Goal: Information Seeking & Learning: Learn about a topic

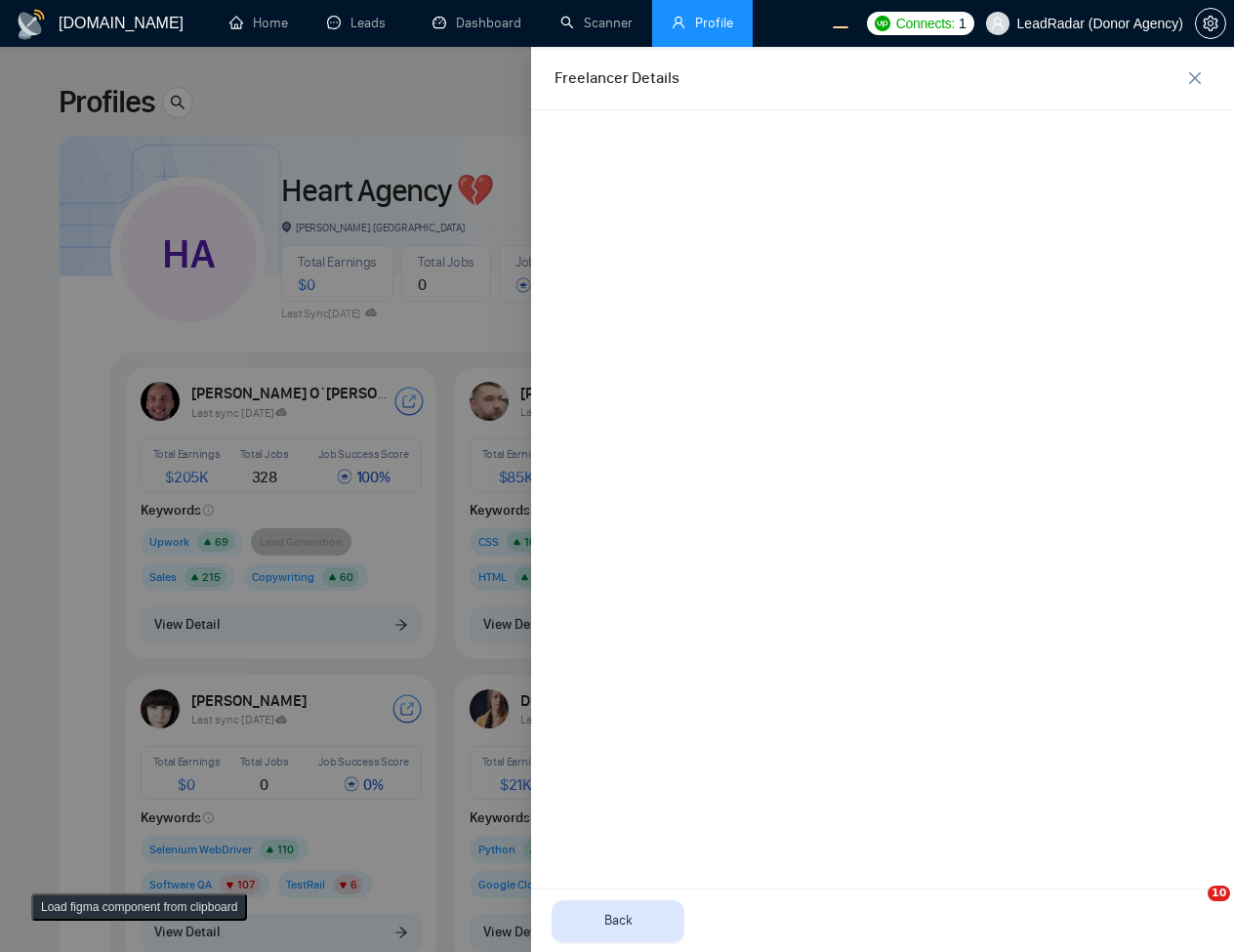
click at [431, 634] on div at bounding box center [617, 499] width 1234 height 905
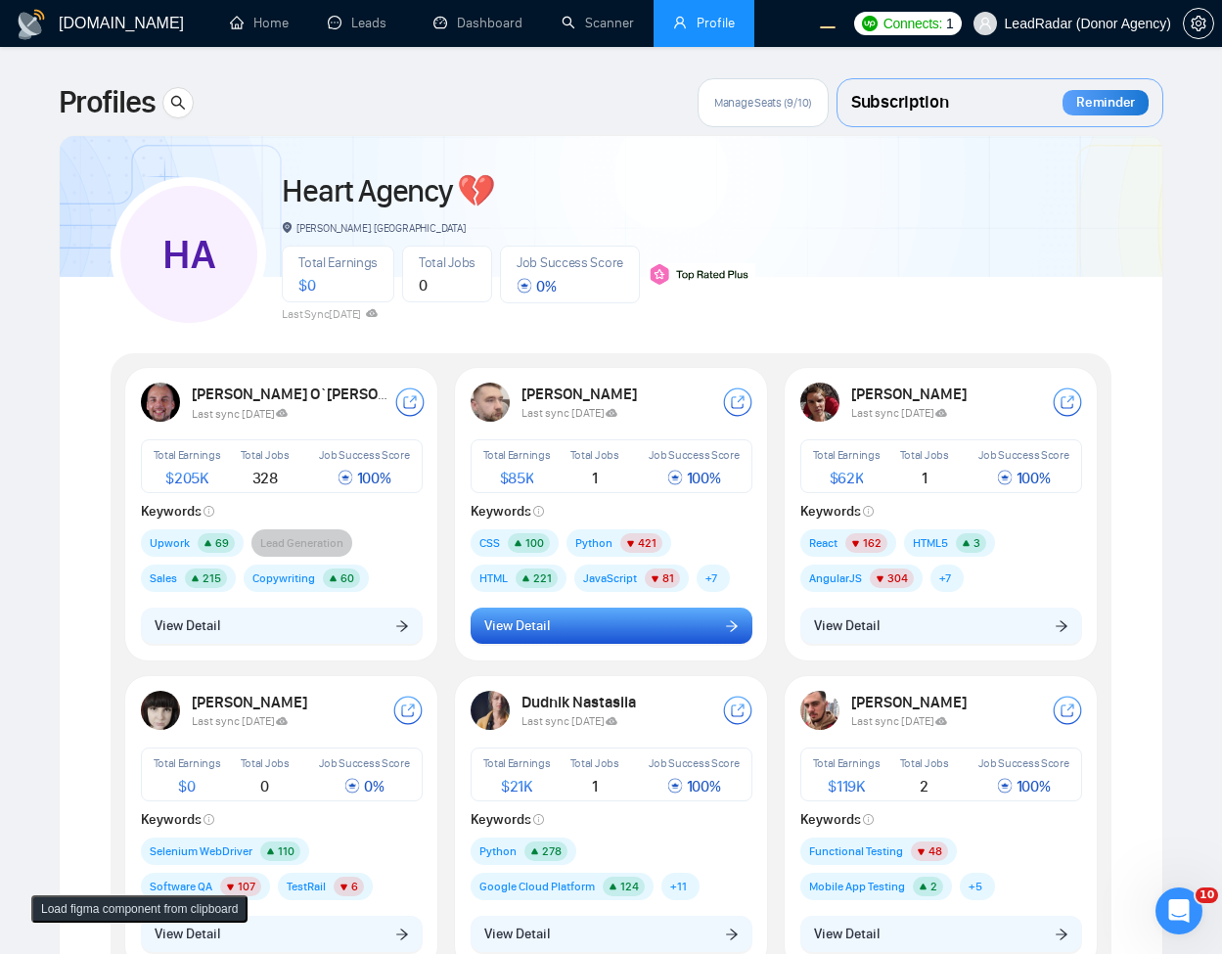
click at [542, 616] on span "View Detail" at bounding box center [517, 626] width 66 height 22
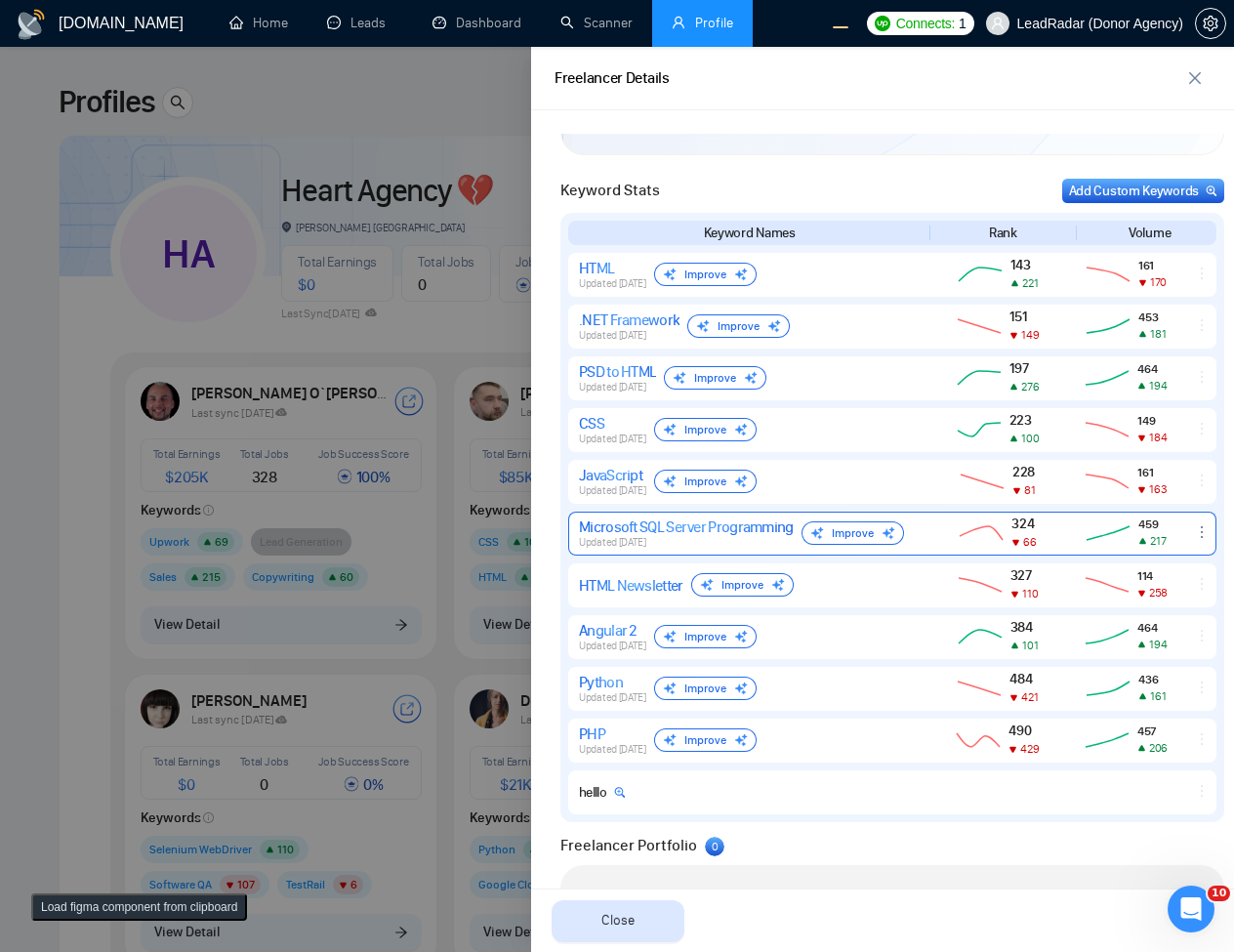
scroll to position [1018, 0]
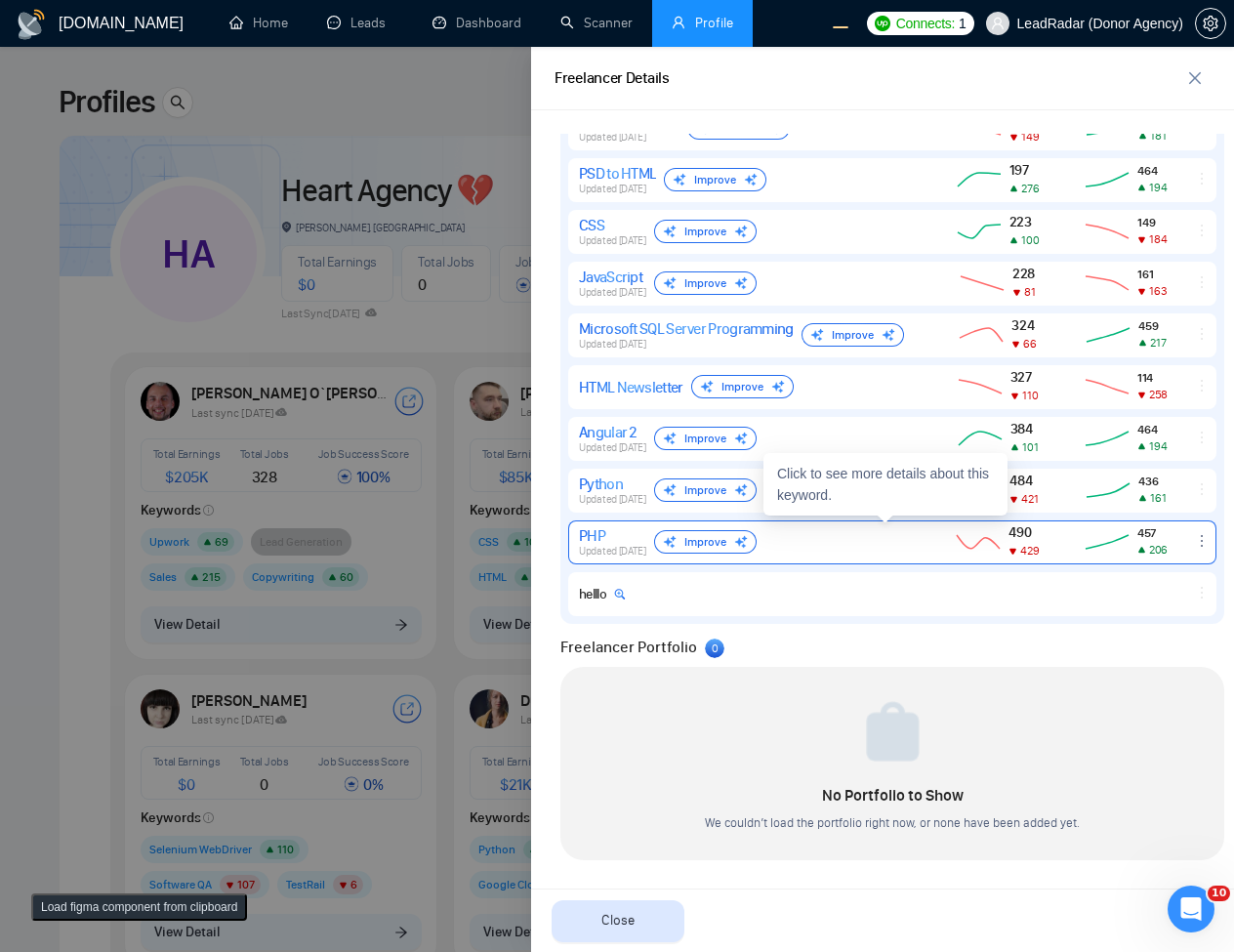
click at [636, 549] on span "Updated [DATE]" at bounding box center [612, 551] width 67 height 13
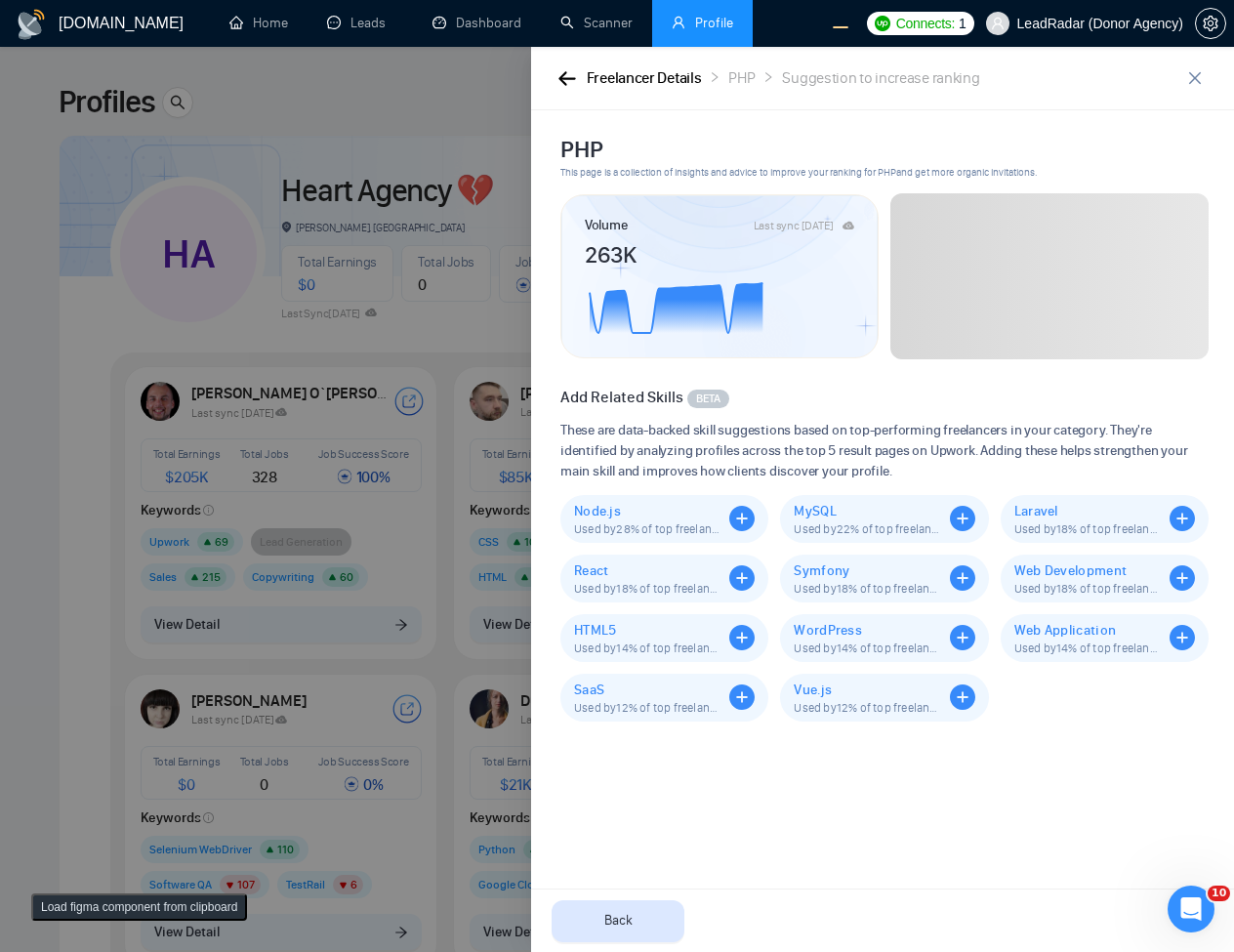
scroll to position [0, 0]
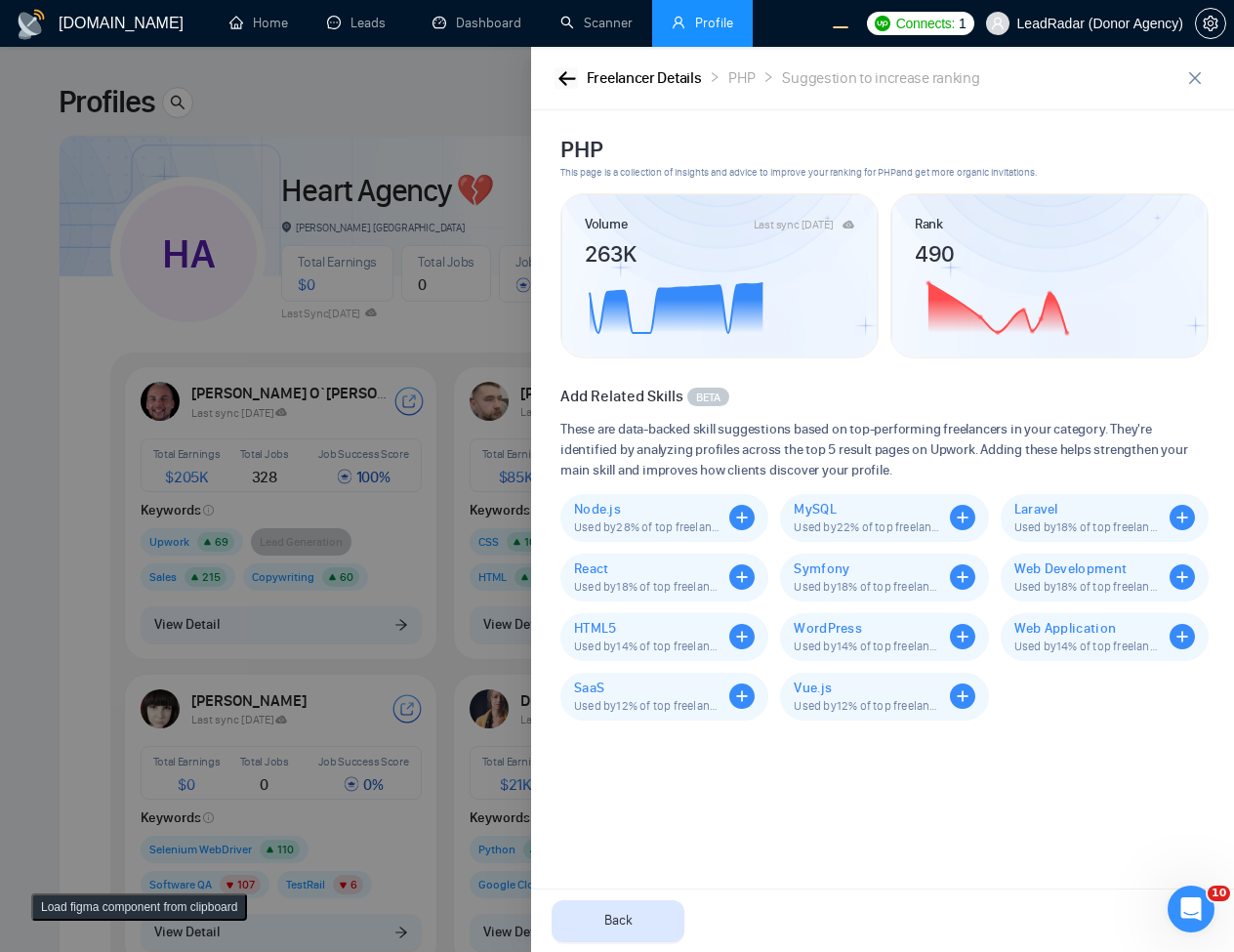
click at [556, 81] on button "button" at bounding box center [566, 78] width 23 height 22
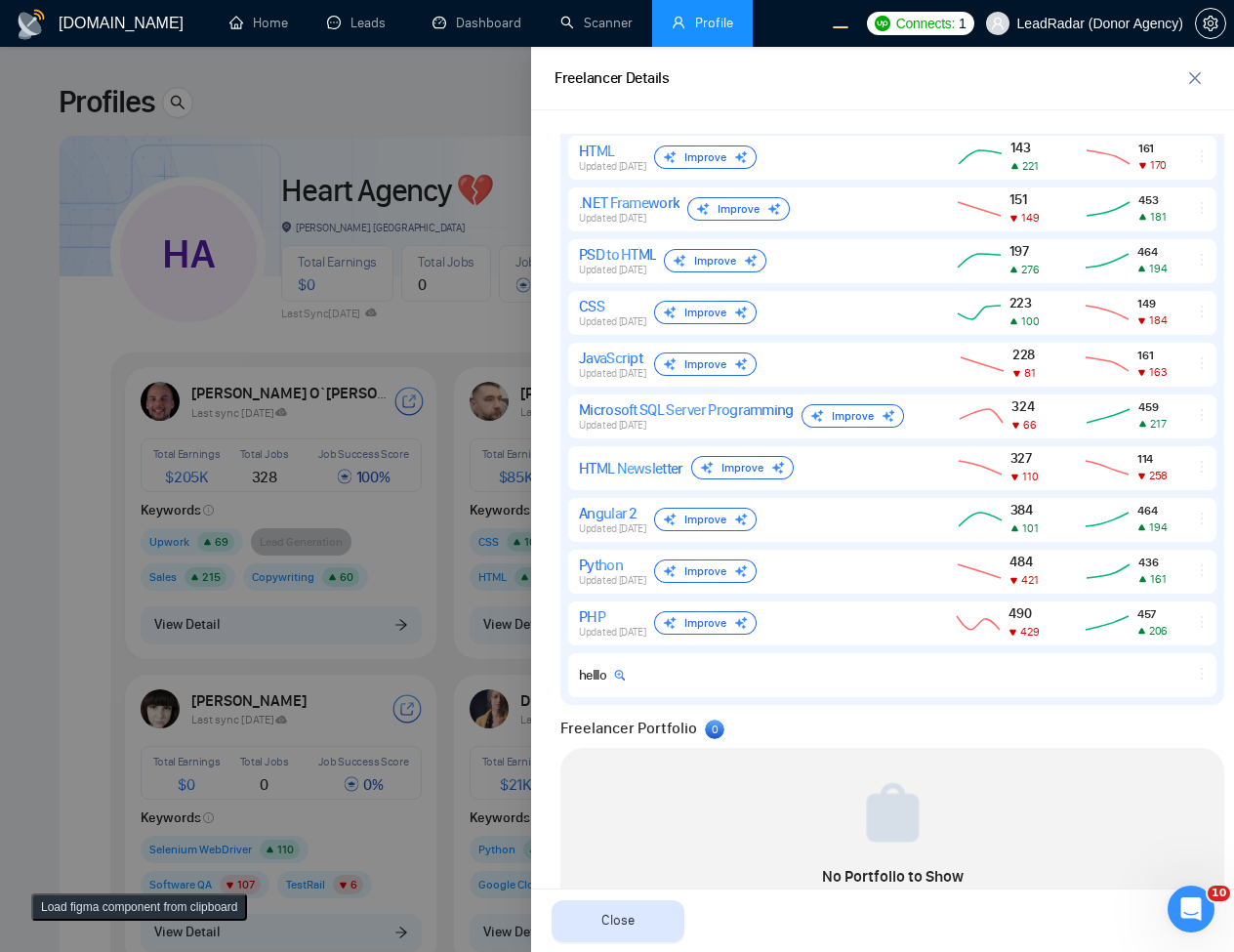
scroll to position [1018, 0]
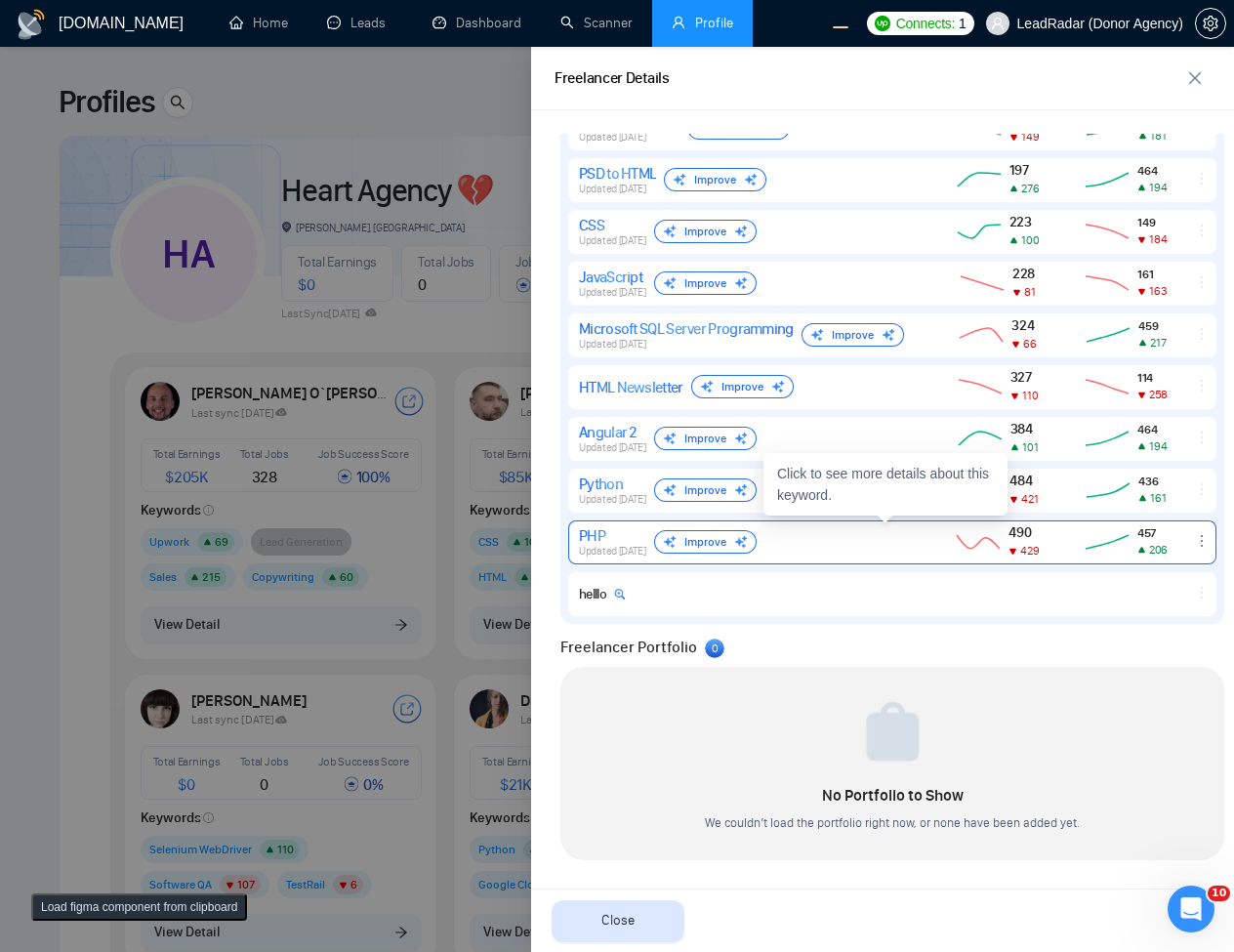
click at [577, 541] on div "PHP Updated [DATE] Improve 490 429 457 206" at bounding box center [892, 542] width 648 height 44
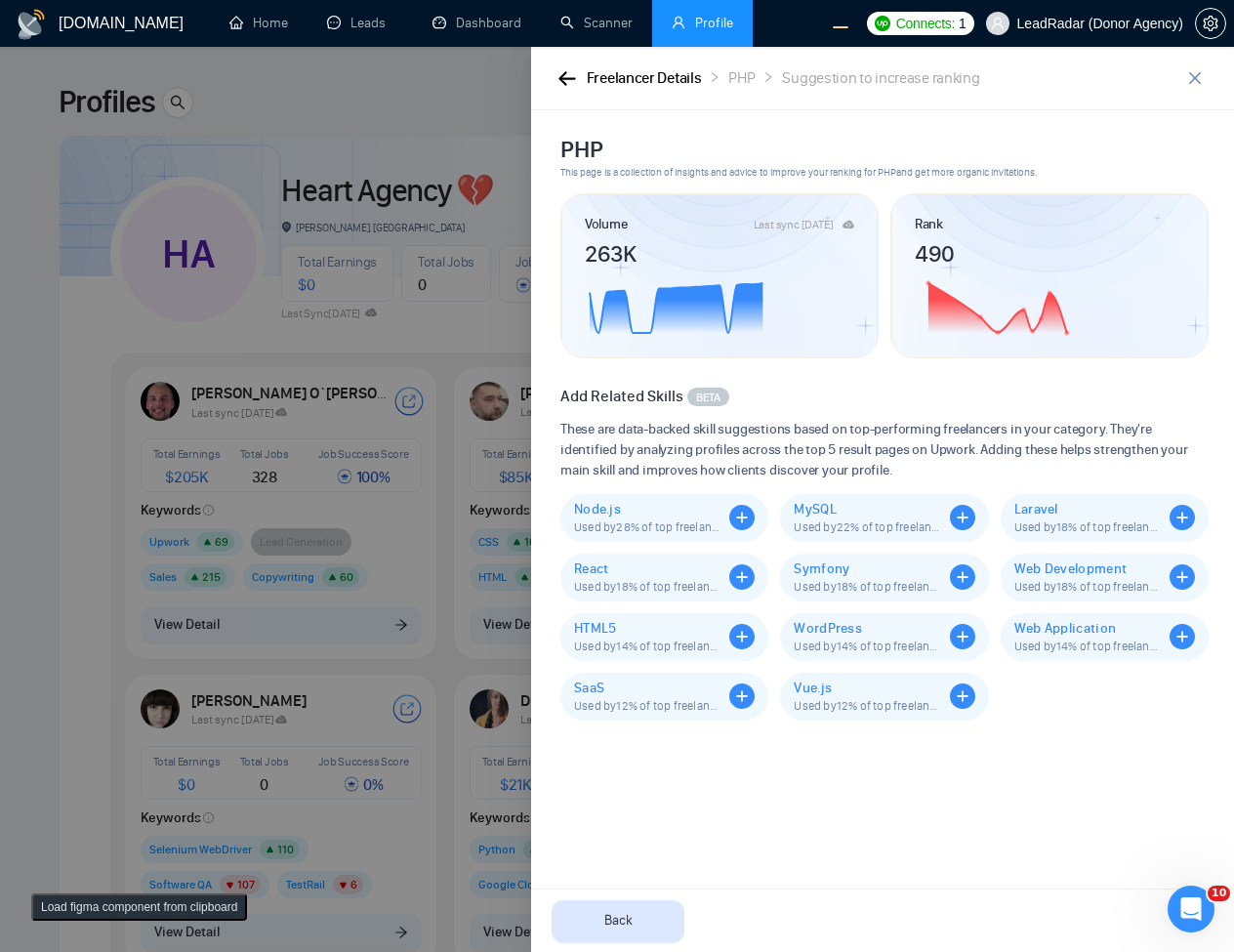
scroll to position [0, 0]
click at [569, 87] on button "button" at bounding box center [566, 78] width 23 height 22
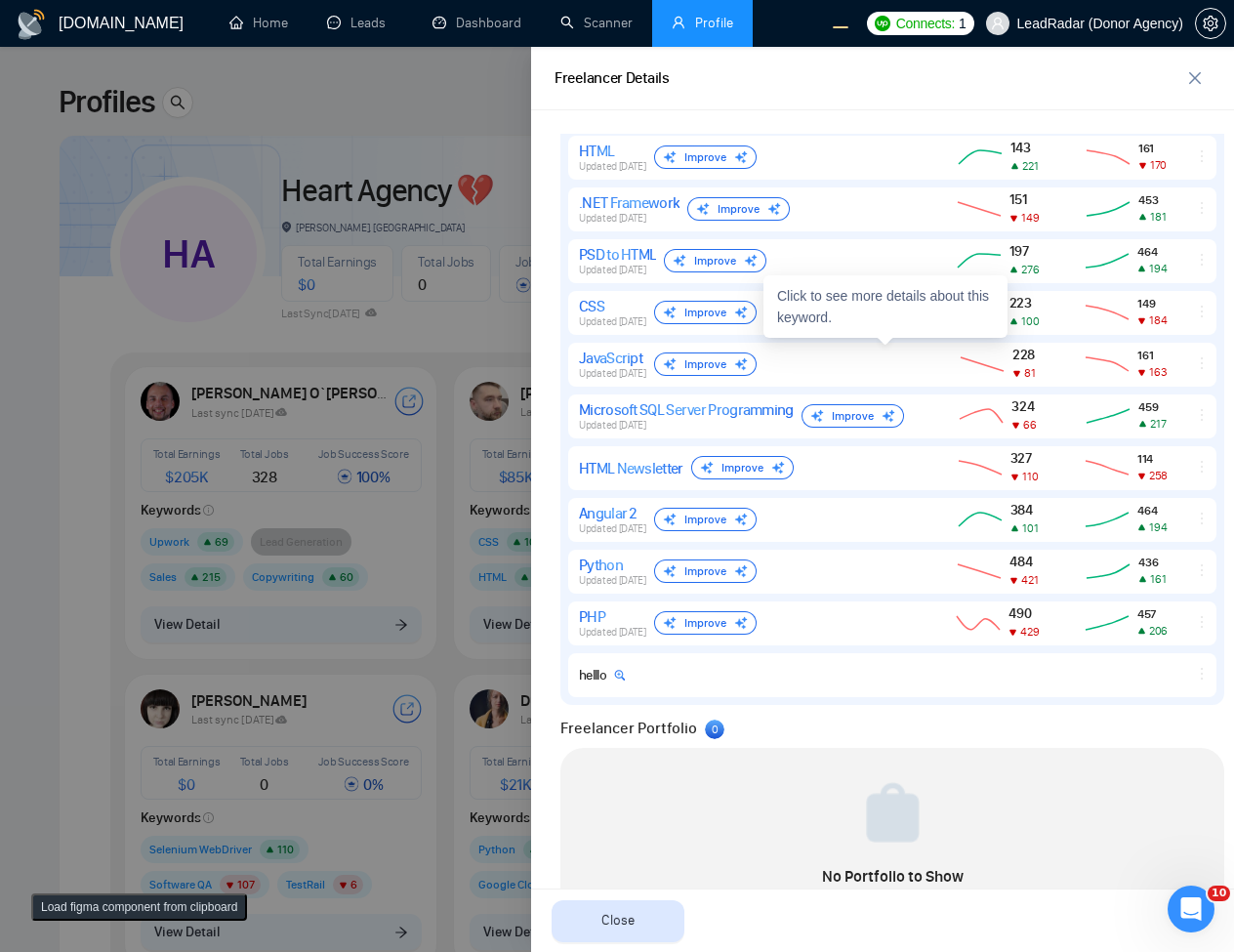
scroll to position [1018, 0]
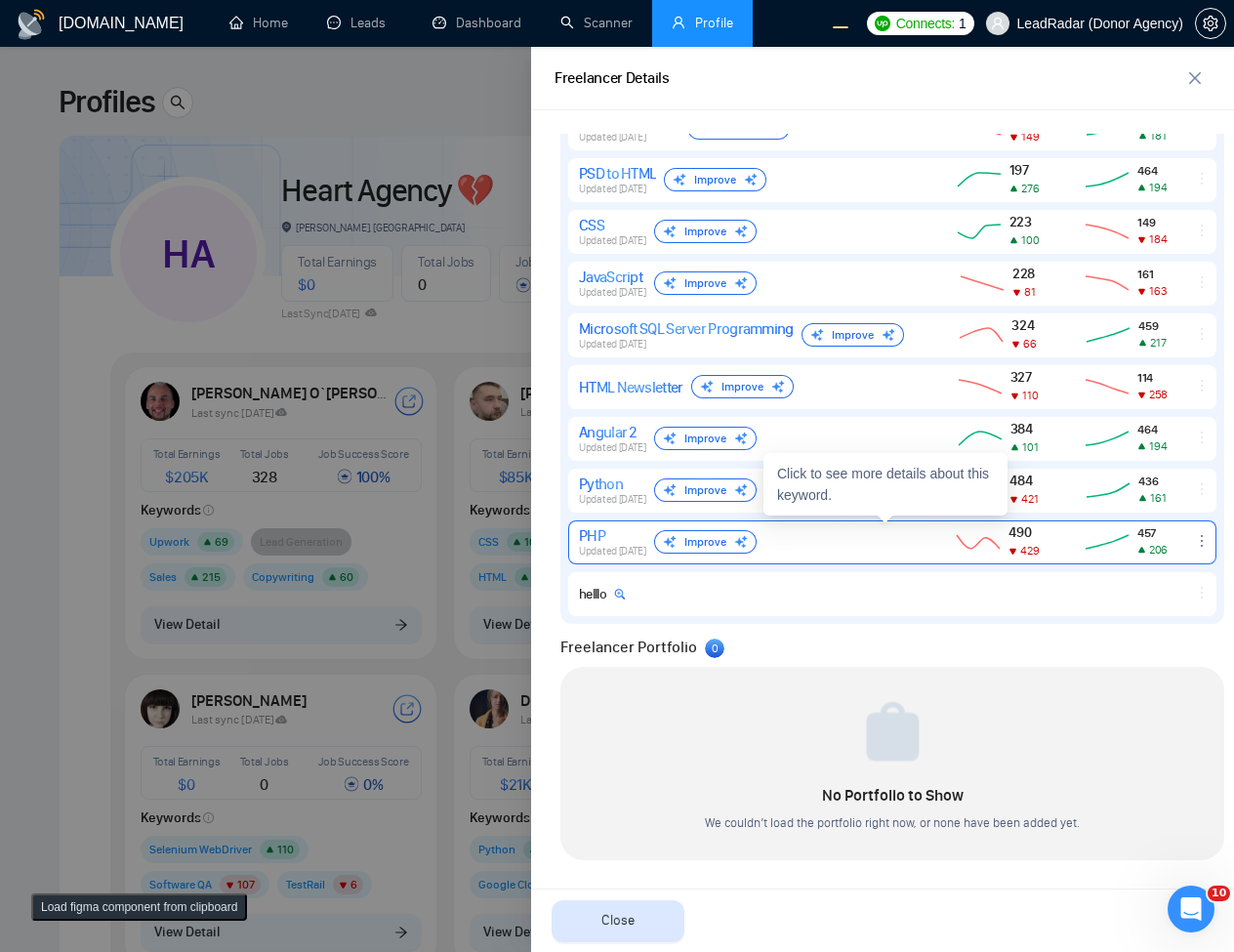
click at [845, 561] on div "PHP Updated [DATE] Improve 490 429 457 206" at bounding box center [892, 542] width 648 height 44
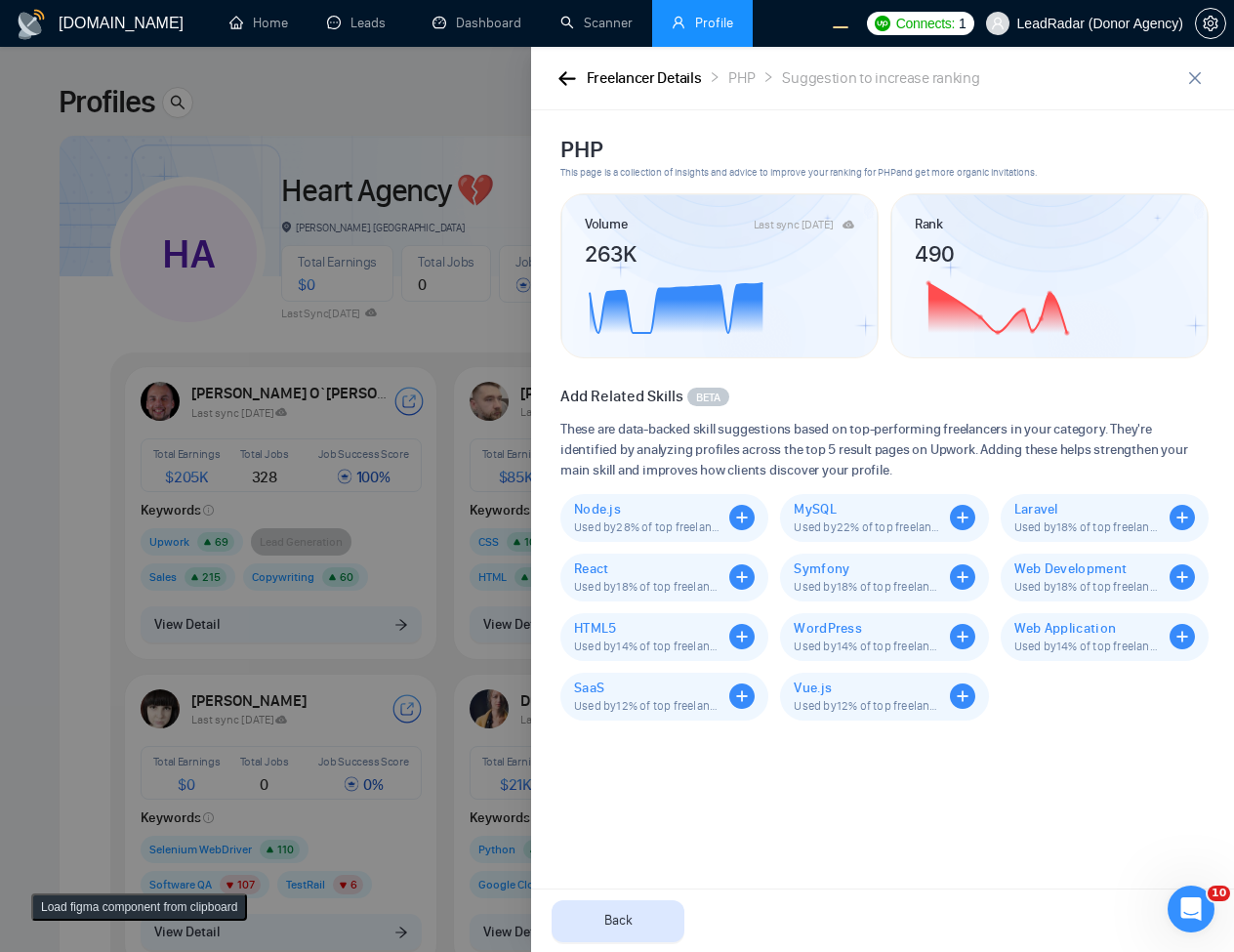
scroll to position [0, 0]
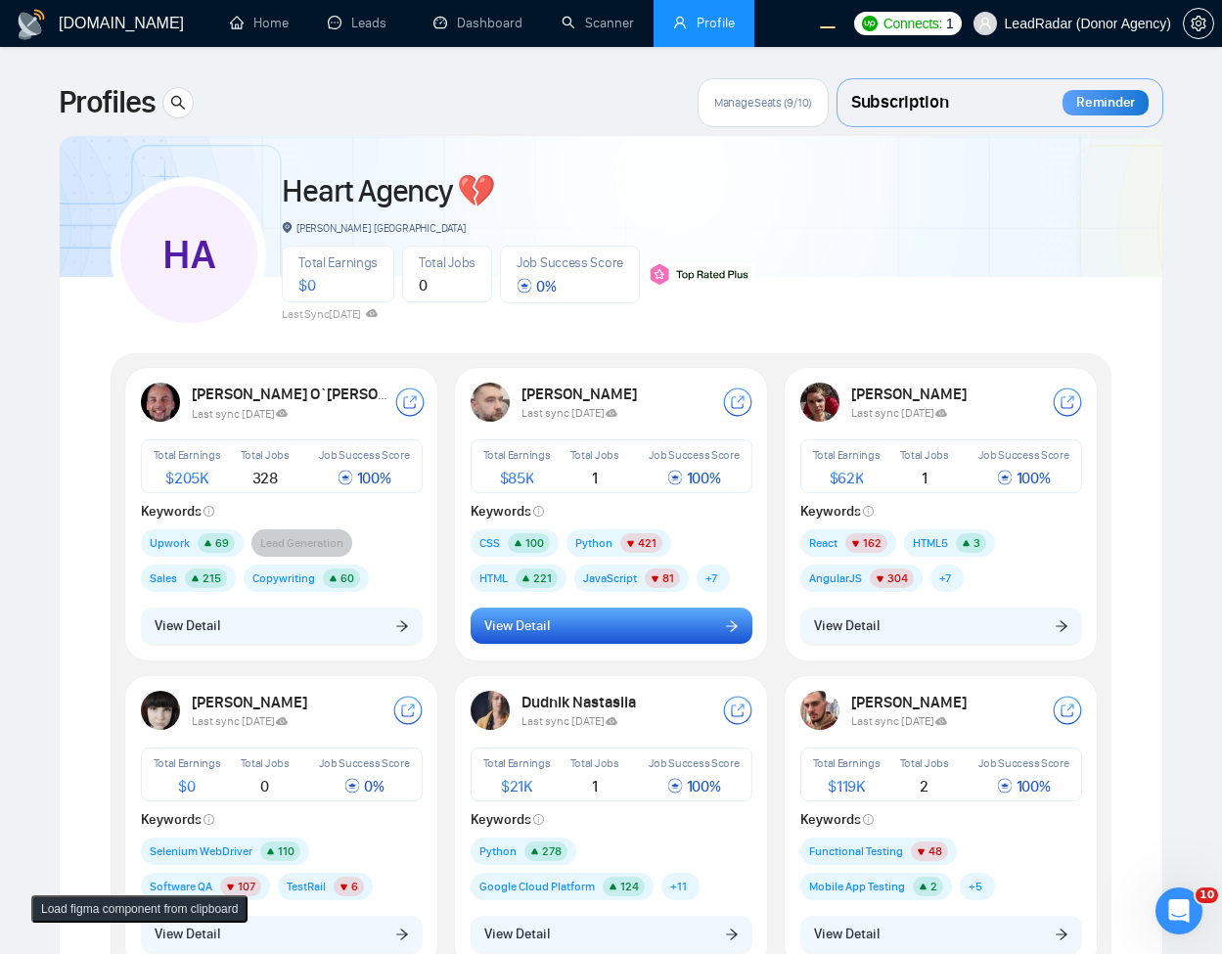
click at [509, 636] on span "View Detail" at bounding box center [517, 626] width 66 height 22
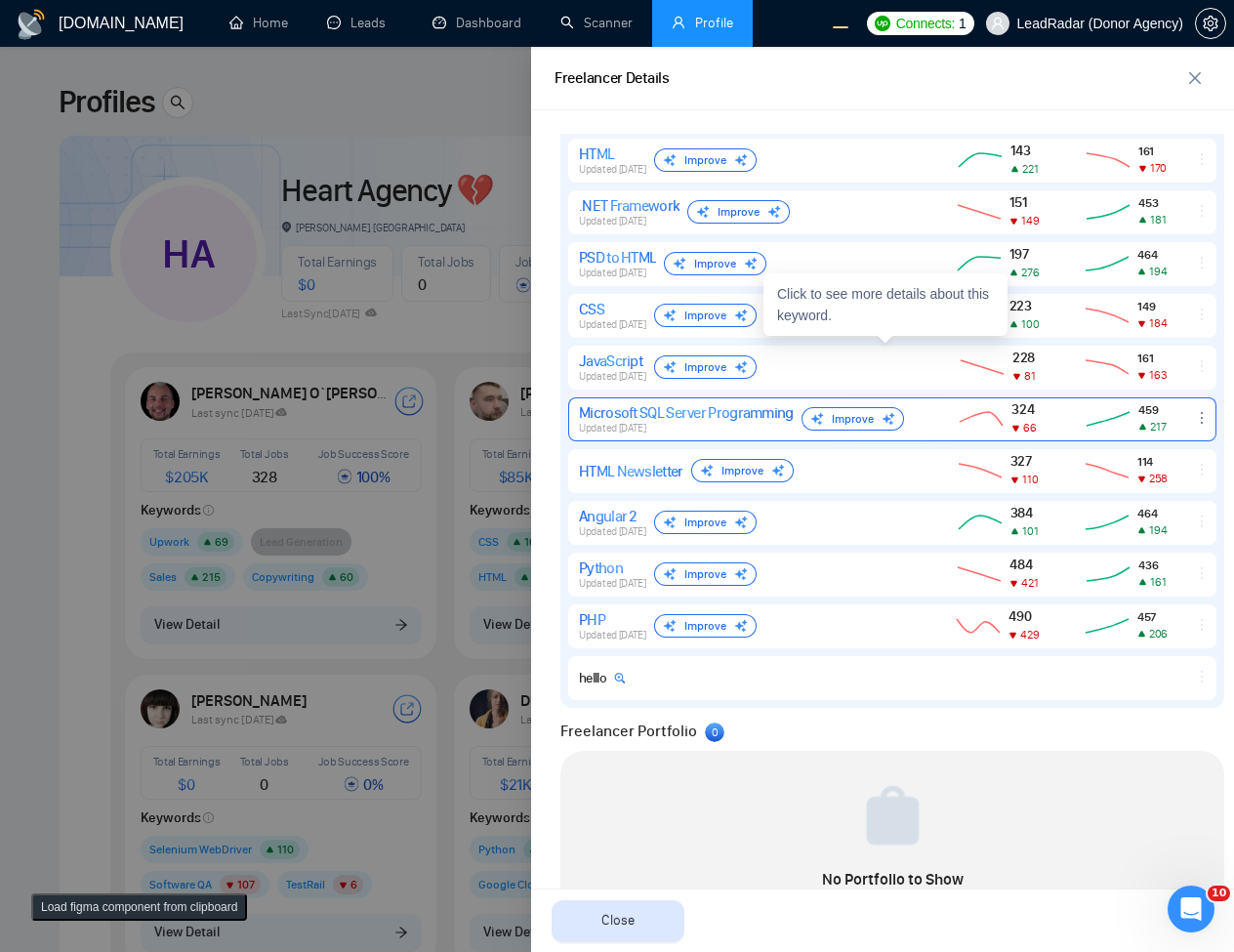
scroll to position [783, 0]
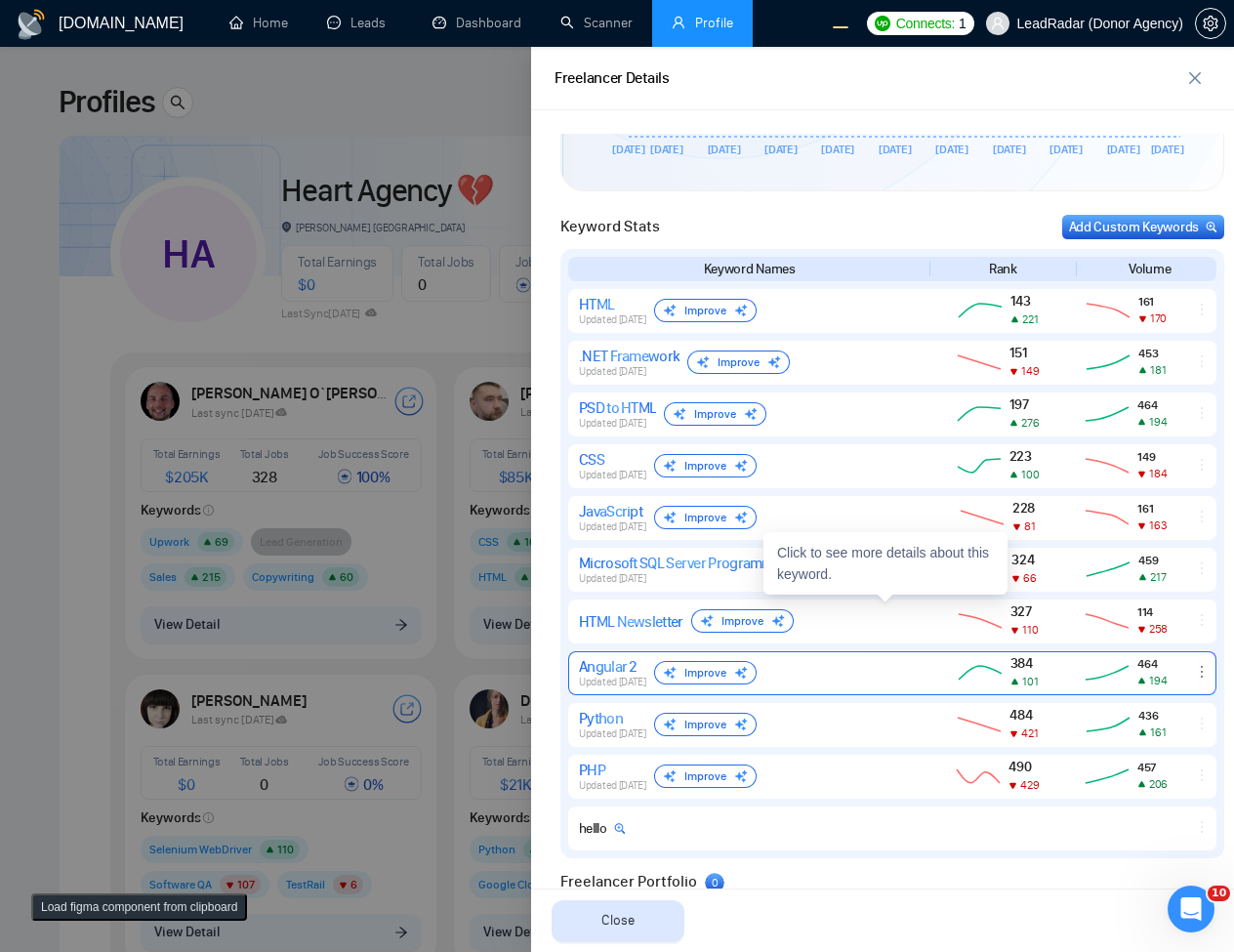
click at [644, 669] on div "Angular 2" at bounding box center [612, 666] width 67 height 19
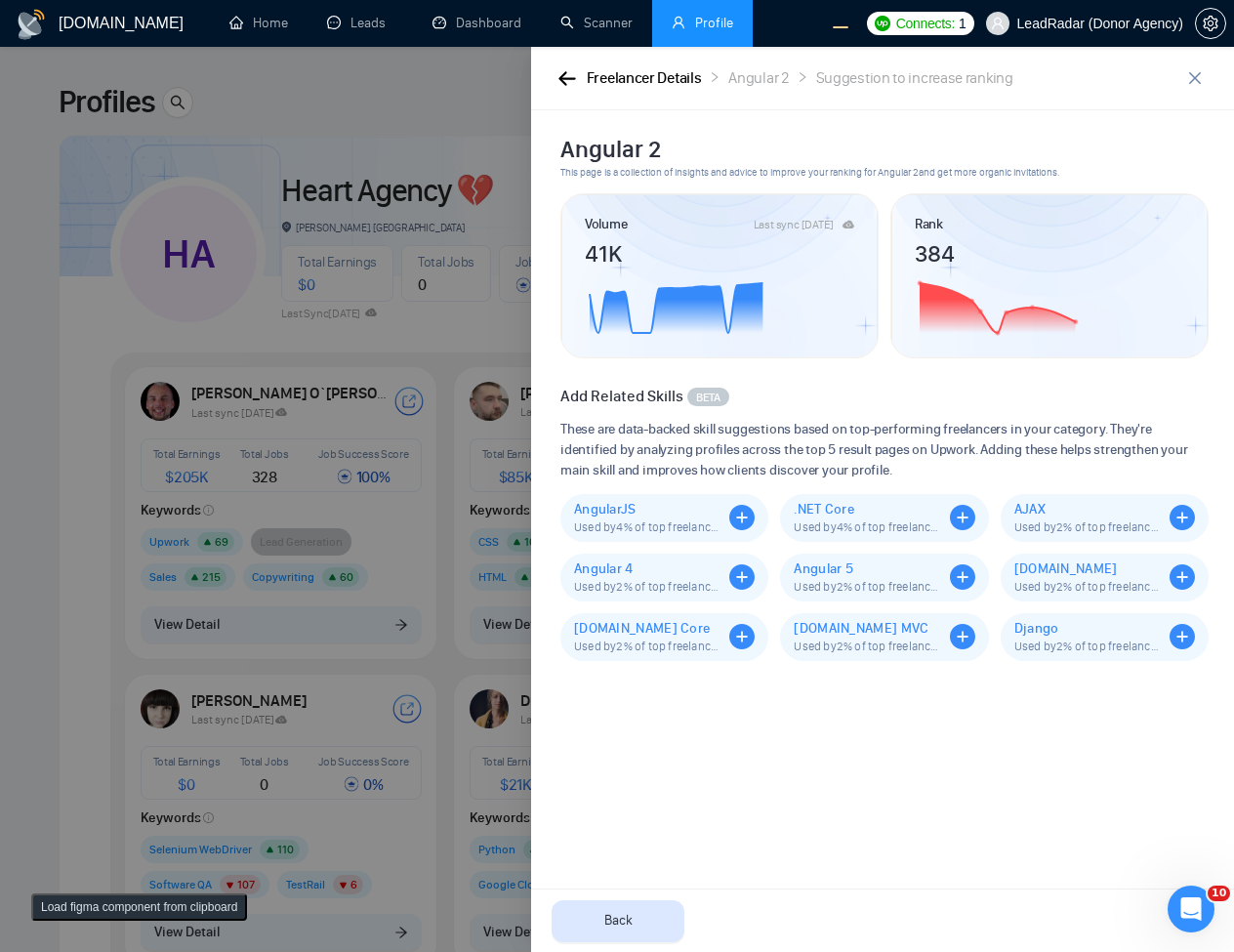
scroll to position [0, 0]
click at [565, 81] on icon "button" at bounding box center [567, 78] width 18 height 15
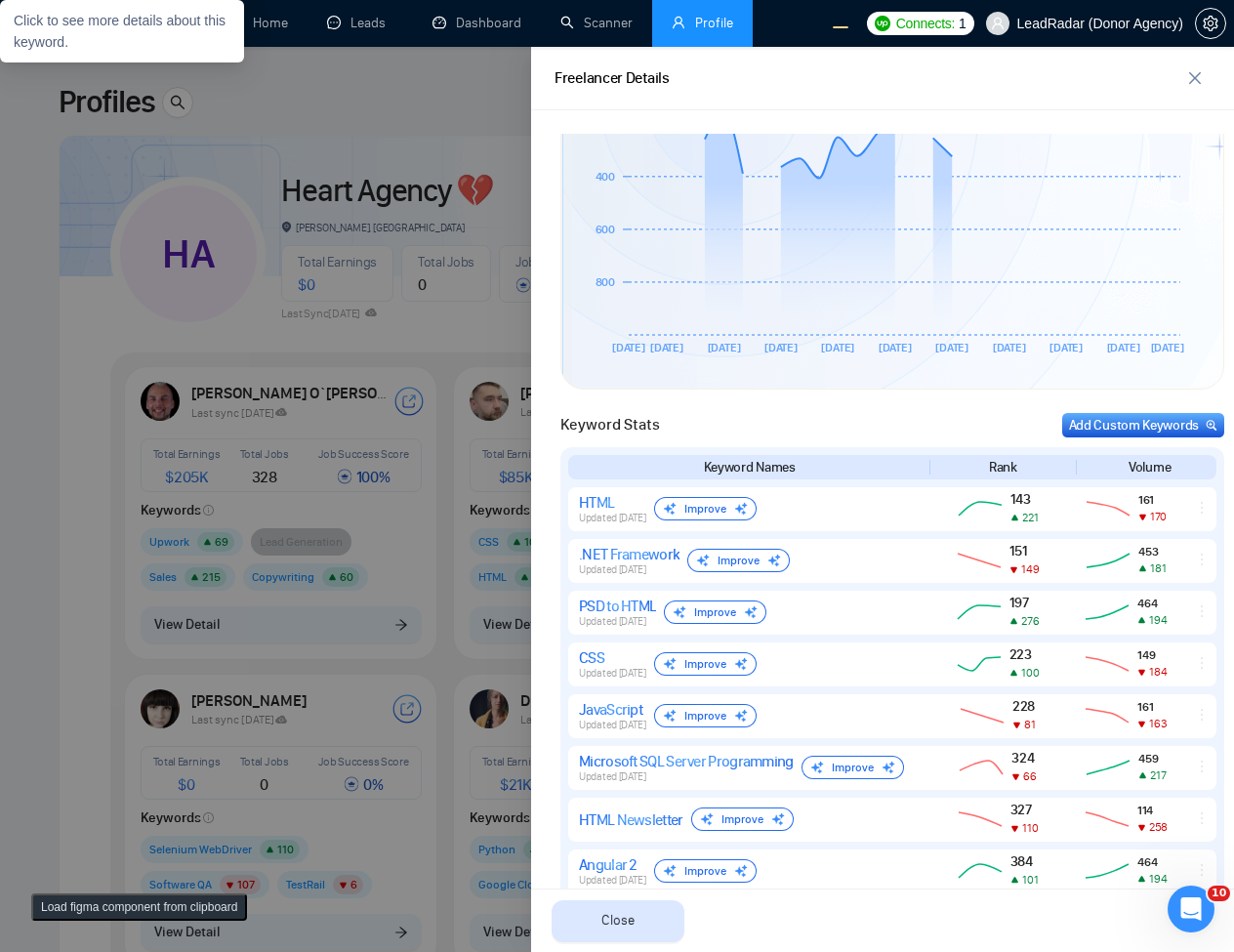
scroll to position [937, 0]
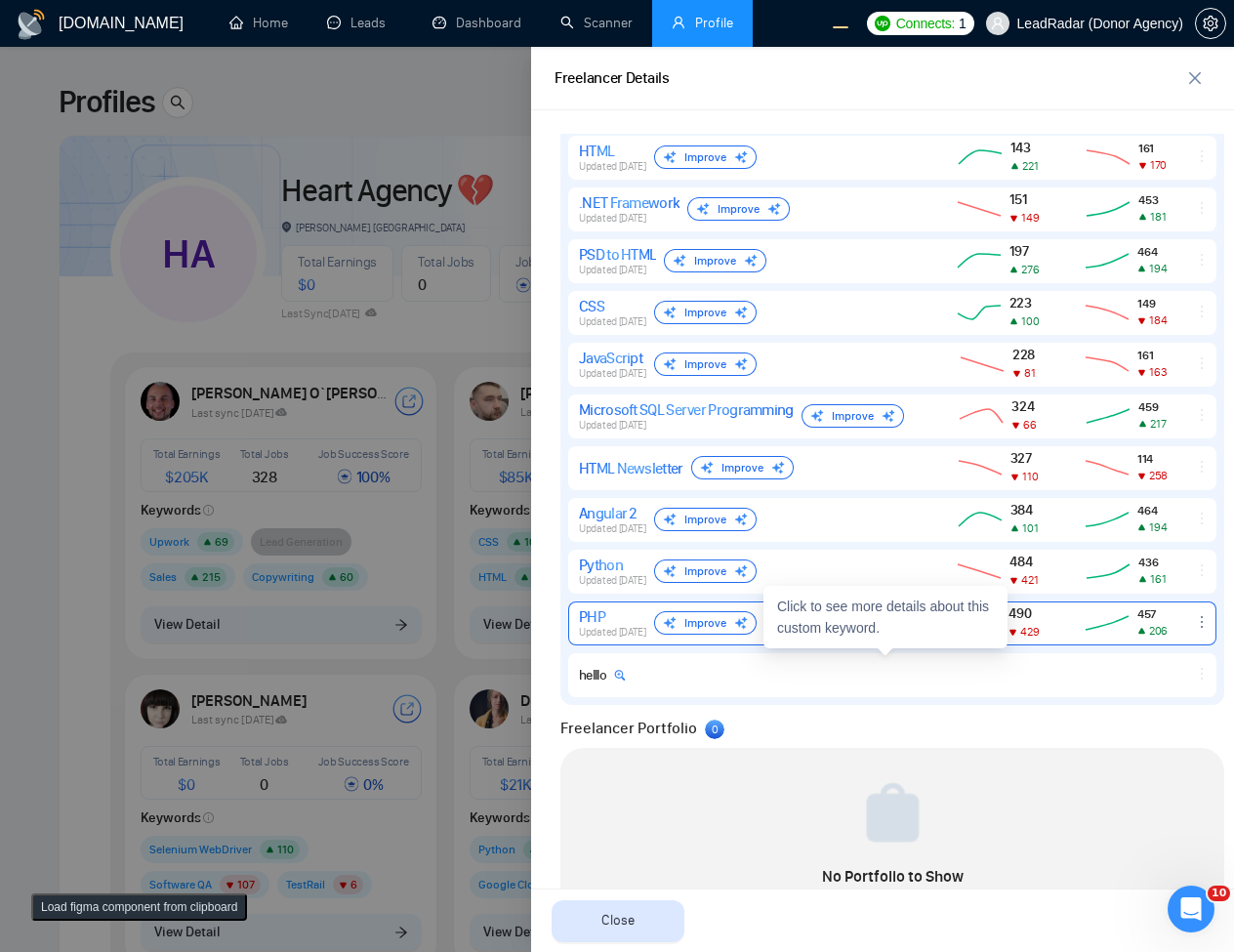
click at [618, 634] on span "Updated [DATE]" at bounding box center [612, 632] width 67 height 13
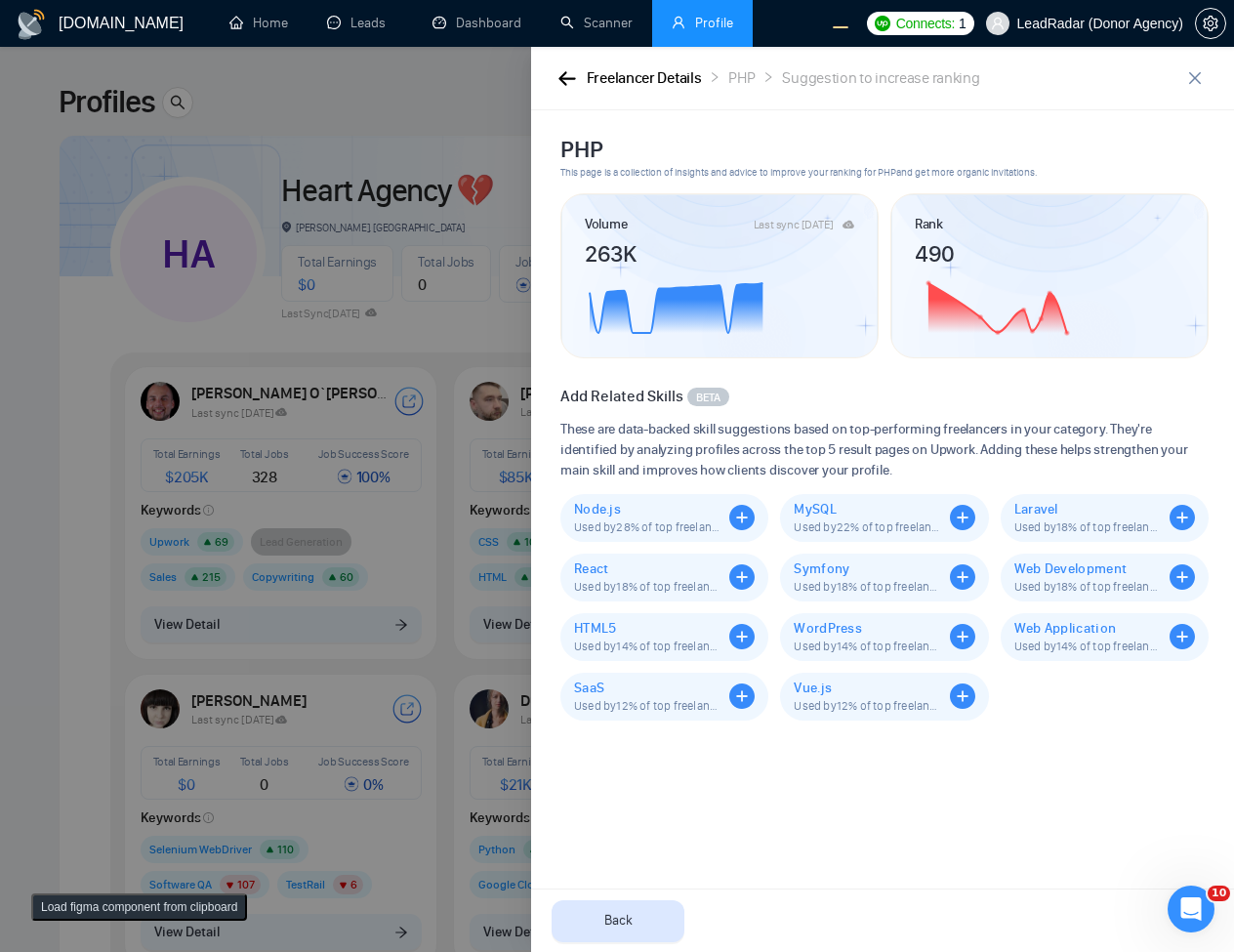
scroll to position [0, 0]
